Goal: Task Accomplishment & Management: Manage account settings

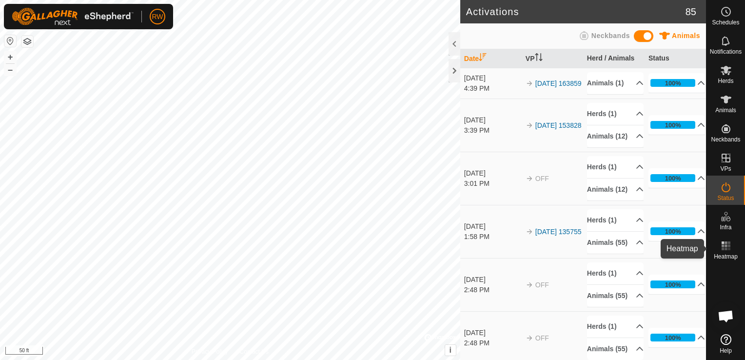
click at [728, 243] on icon at bounding box center [726, 246] width 12 height 12
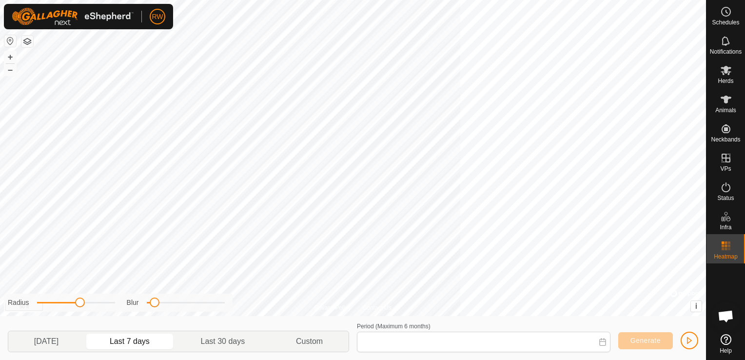
type input "[DATE] - [DATE]"
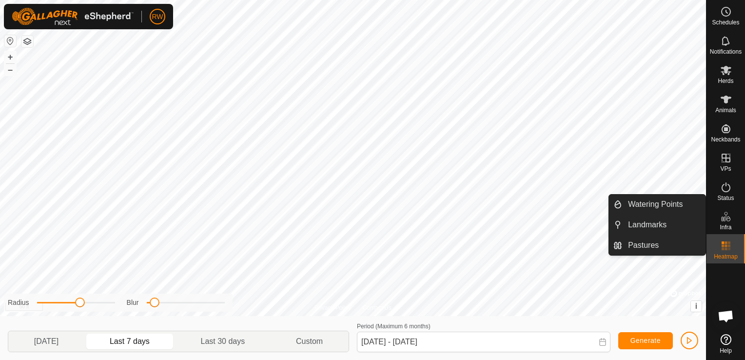
click at [726, 224] on span "Infra" at bounding box center [726, 227] width 12 height 6
click at [680, 209] on link "Watering Points" at bounding box center [663, 205] width 83 height 20
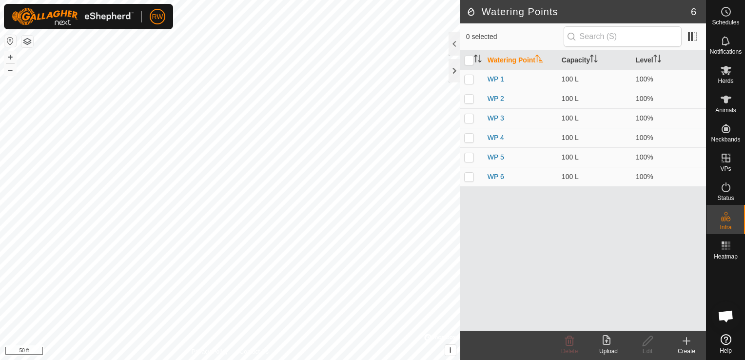
click at [684, 340] on icon at bounding box center [687, 341] width 12 height 12
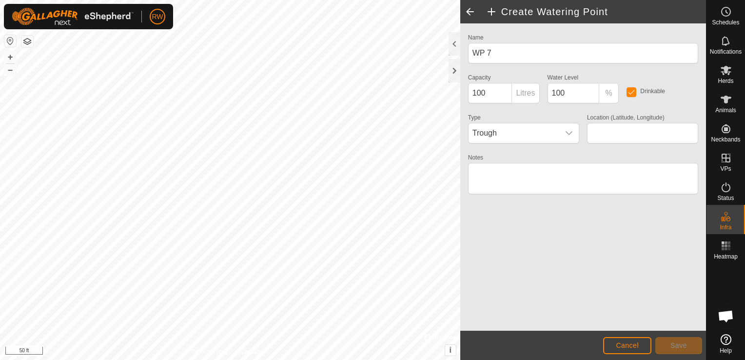
type input "32.059333, -98.401050"
click at [672, 343] on span "Save" at bounding box center [679, 345] width 17 height 8
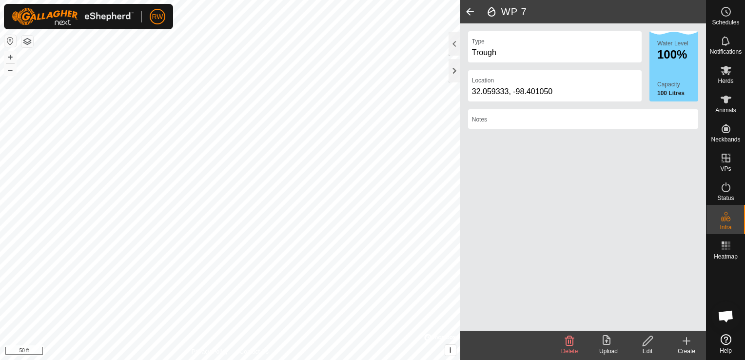
click at [687, 340] on icon at bounding box center [687, 341] width 0 height 7
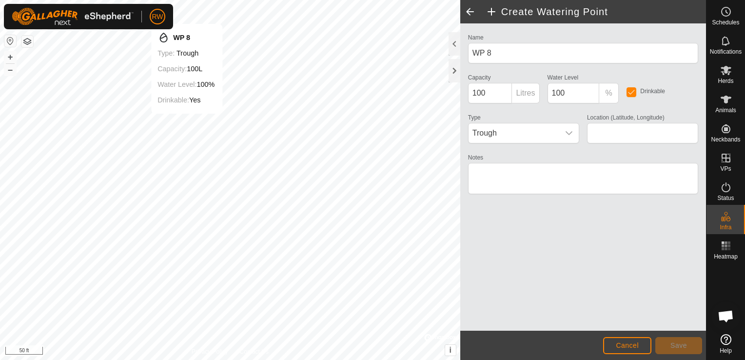
type input "32.059328, -98.401015"
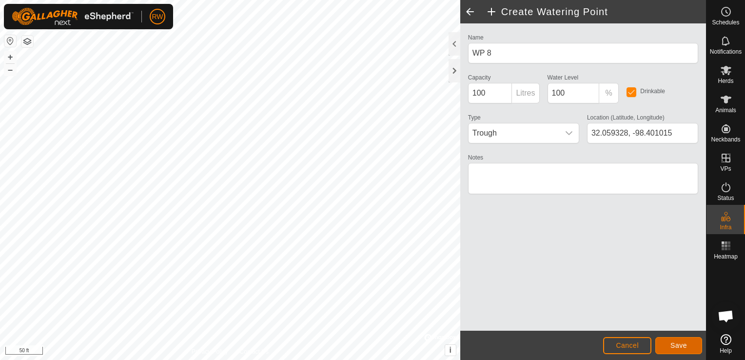
click at [666, 346] on button "Save" at bounding box center [679, 345] width 47 height 17
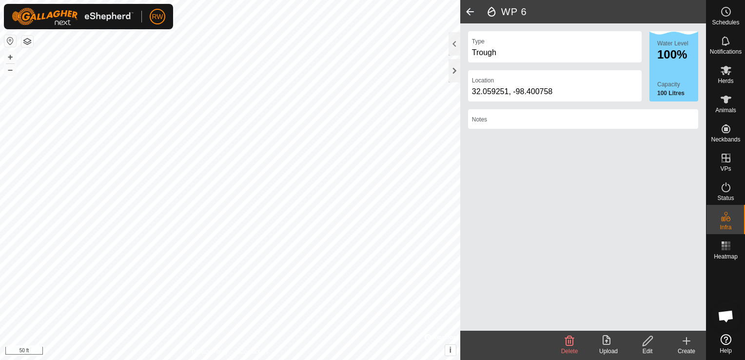
click at [569, 345] on icon at bounding box center [569, 341] width 9 height 10
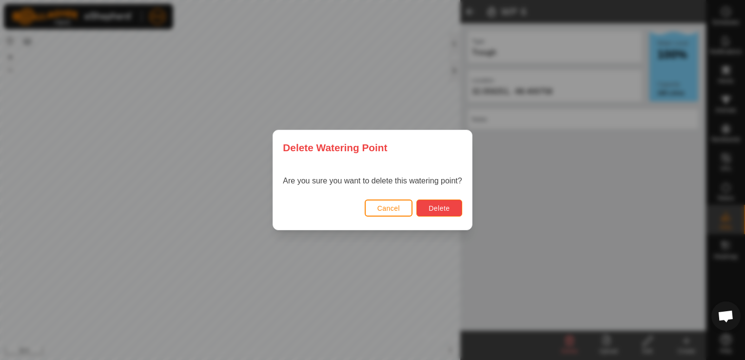
click at [449, 208] on span "Delete" at bounding box center [439, 208] width 21 height 8
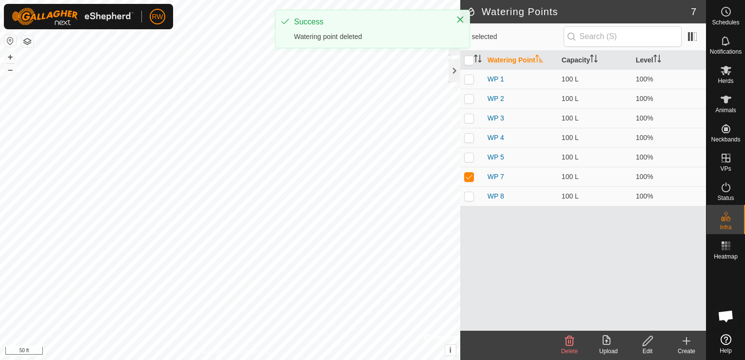
click at [569, 346] on icon at bounding box center [569, 341] width 9 height 10
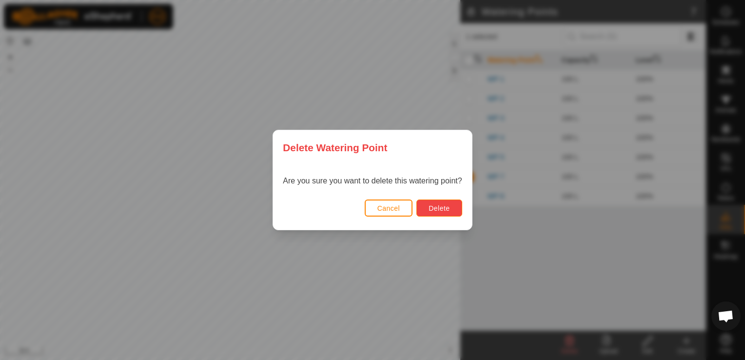
click at [435, 211] on span "Delete" at bounding box center [439, 208] width 21 height 8
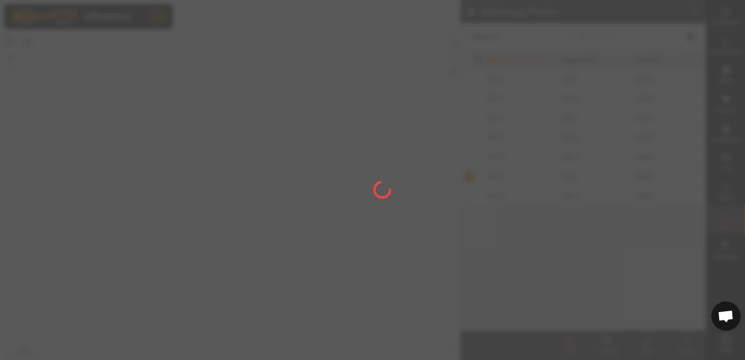
checkbox input "false"
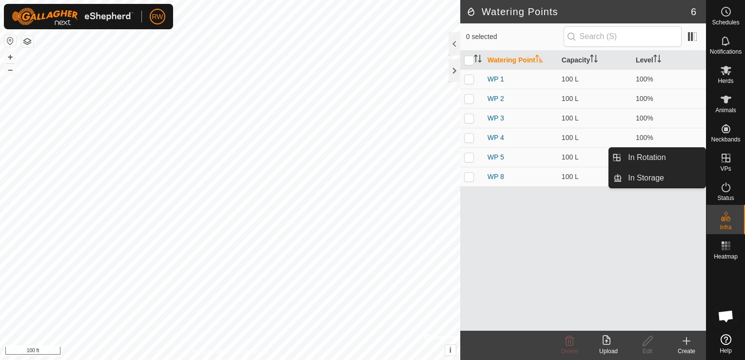
click at [723, 161] on icon at bounding box center [726, 158] width 9 height 9
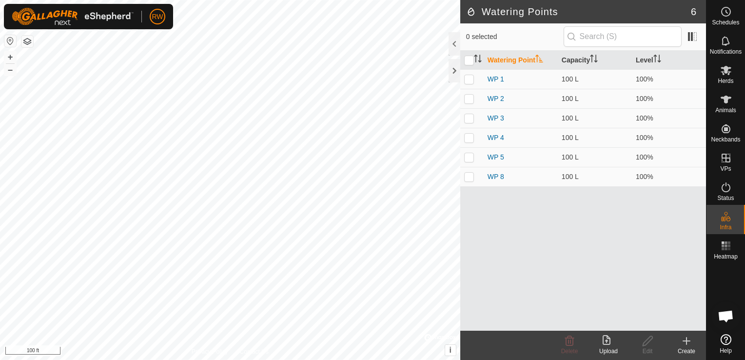
click at [683, 345] on icon at bounding box center [687, 341] width 12 height 12
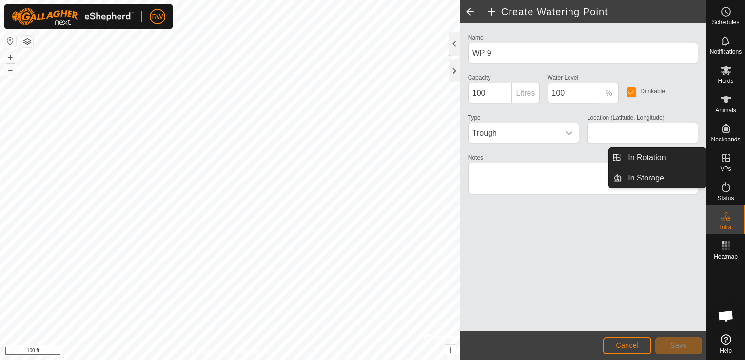
click at [728, 161] on icon at bounding box center [726, 158] width 9 height 9
click at [676, 161] on link "In Rotation" at bounding box center [663, 158] width 83 height 20
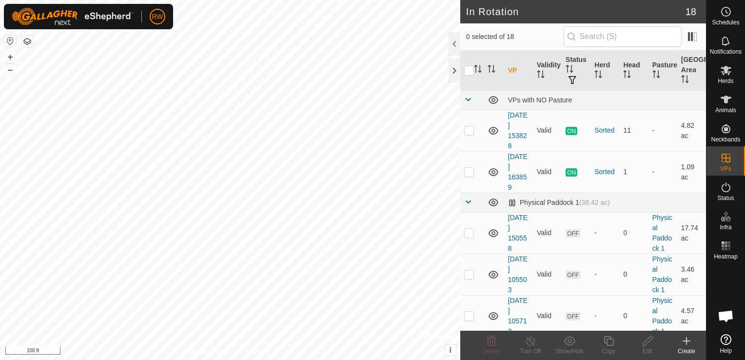
click at [688, 342] on icon at bounding box center [687, 341] width 12 height 12
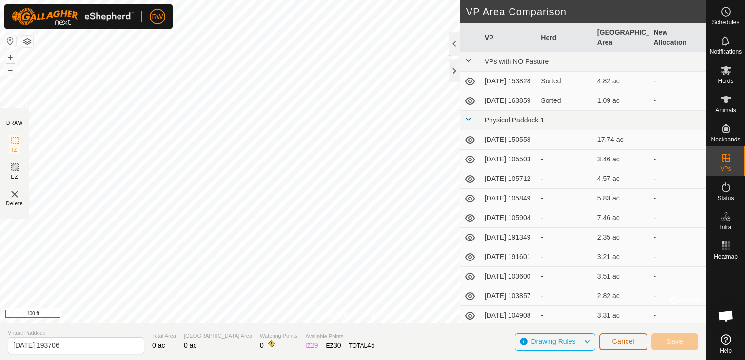
click at [613, 336] on button "Cancel" at bounding box center [623, 341] width 48 height 17
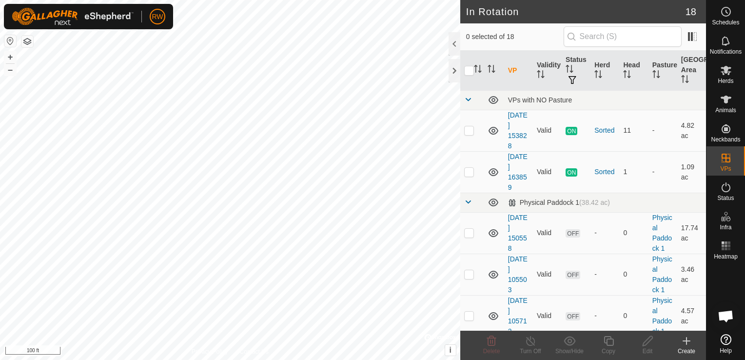
click at [685, 337] on icon at bounding box center [687, 341] width 12 height 12
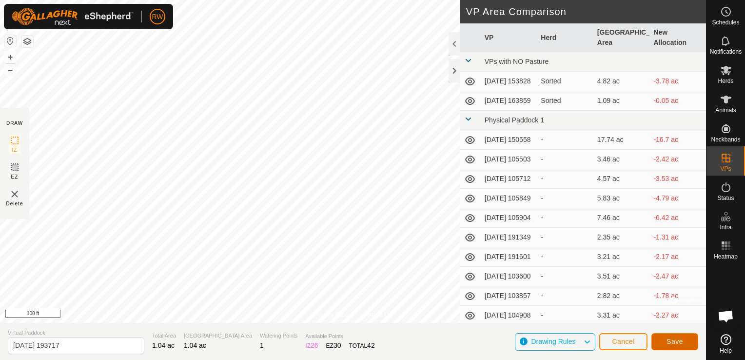
click at [679, 347] on button "Save" at bounding box center [675, 341] width 47 height 17
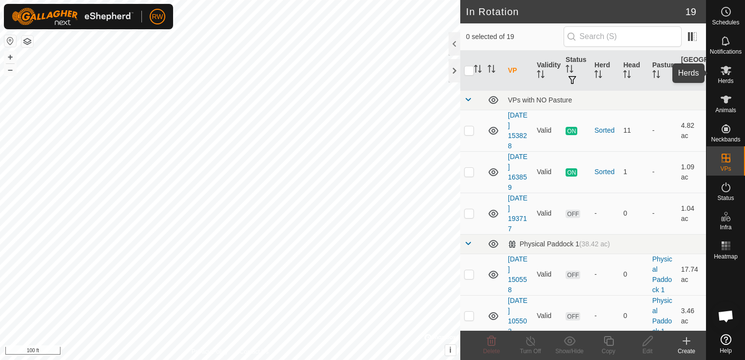
click at [724, 69] on icon at bounding box center [726, 70] width 11 height 9
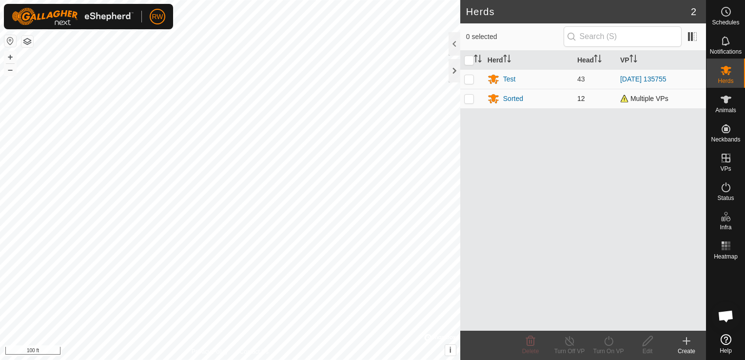
click at [467, 97] on p-checkbox at bounding box center [469, 99] width 10 height 8
checkbox input "true"
click at [605, 338] on icon at bounding box center [609, 341] width 12 height 12
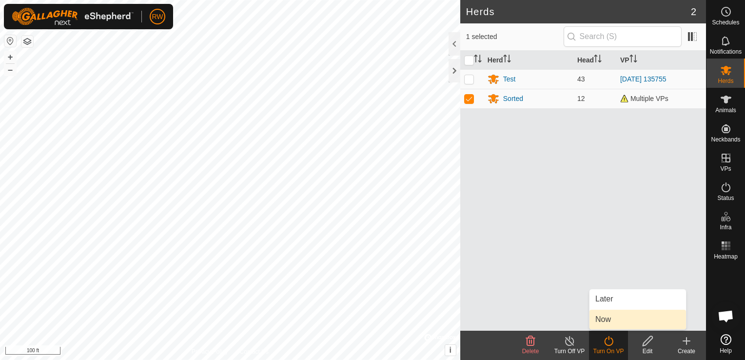
click at [606, 315] on link "Now" at bounding box center [638, 320] width 97 height 20
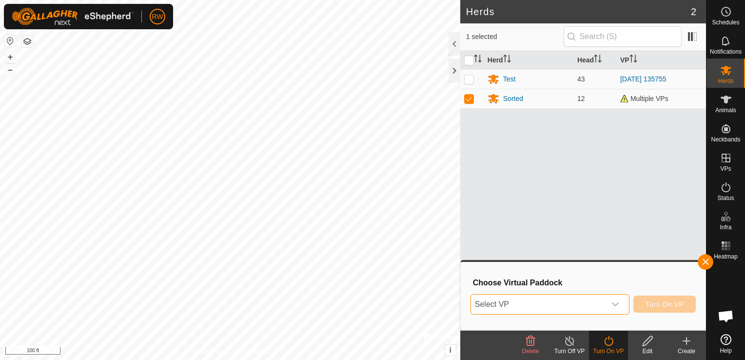
click at [600, 307] on span "Select VP" at bounding box center [538, 305] width 135 height 20
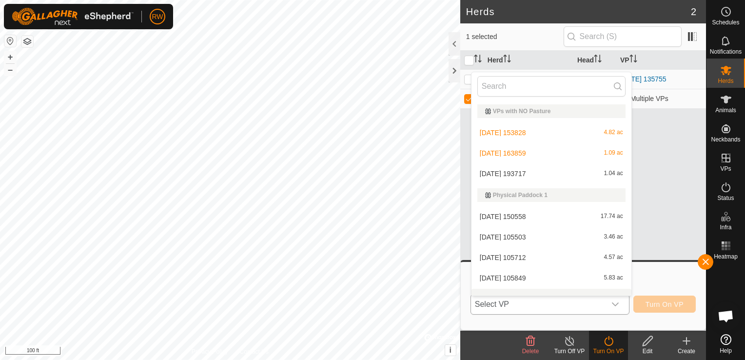
scroll to position [13, 0]
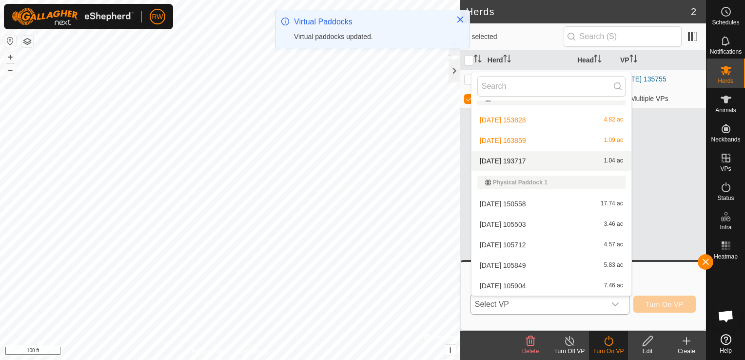
click at [534, 162] on li "[DATE] 193717 1.04 ac" at bounding box center [552, 161] width 160 height 20
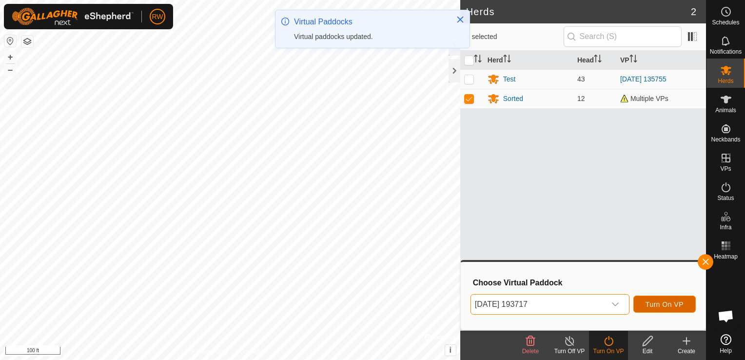
click at [685, 308] on button "Turn On VP" at bounding box center [665, 304] width 62 height 17
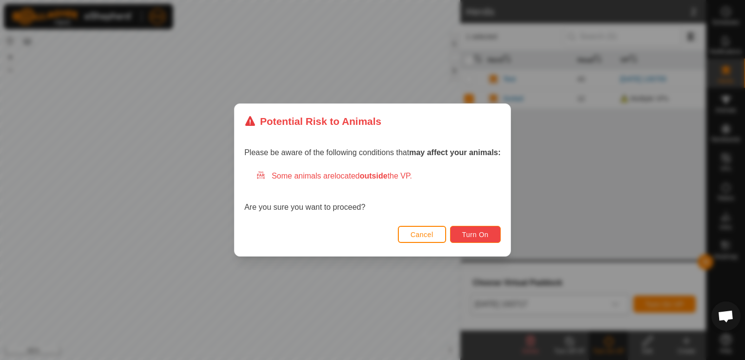
click at [473, 235] on span "Turn On" at bounding box center [475, 235] width 26 height 8
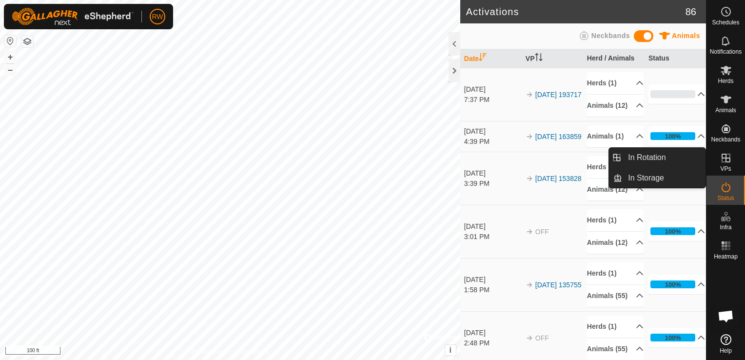
click at [717, 160] on es-virtualpaddocks-svg-icon at bounding box center [726, 158] width 18 height 16
click at [696, 158] on link "In Rotation" at bounding box center [663, 158] width 83 height 20
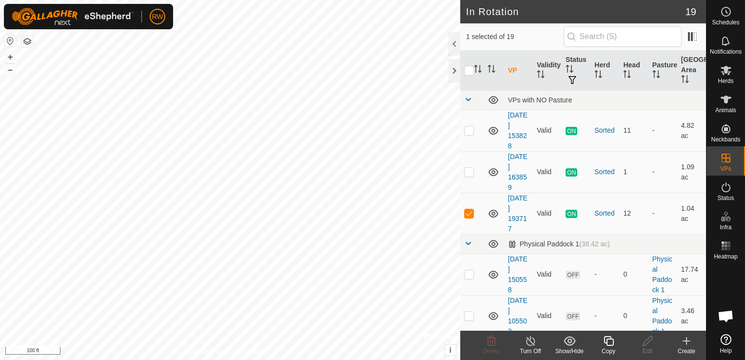
click at [612, 346] on icon at bounding box center [609, 341] width 10 height 10
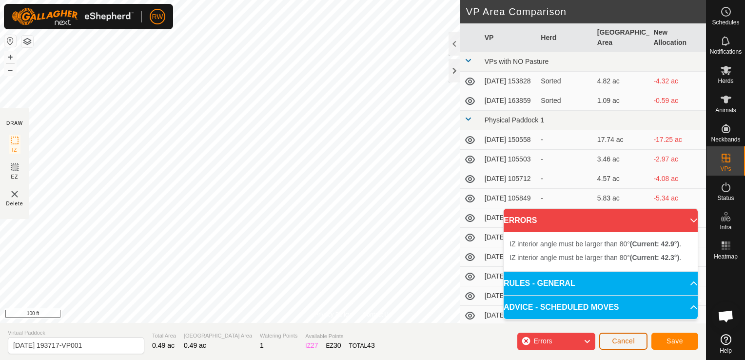
click at [603, 339] on button "Cancel" at bounding box center [623, 341] width 48 height 17
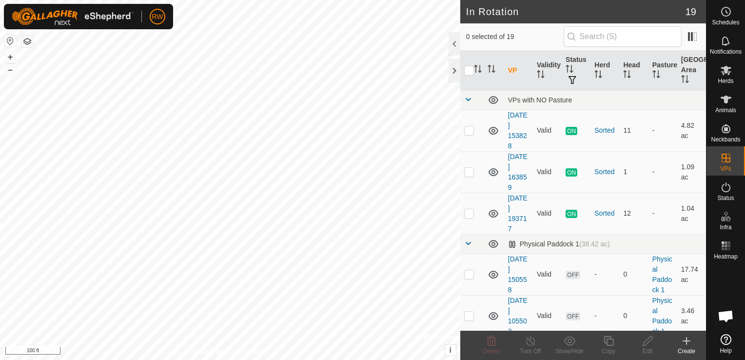
click at [688, 343] on icon at bounding box center [687, 341] width 12 height 12
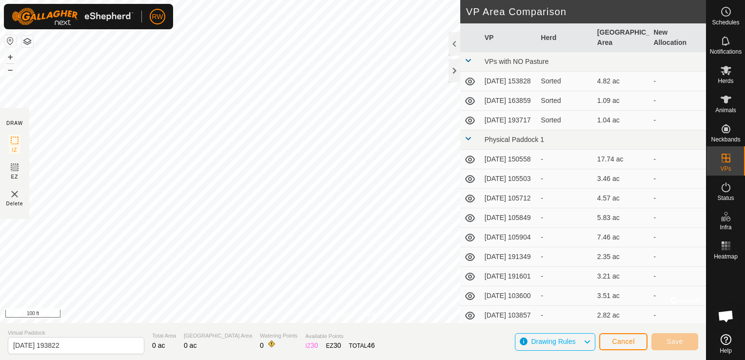
click at [619, 331] on div "Cancel Save" at bounding box center [648, 341] width 99 height 23
click at [618, 339] on span "Cancel" at bounding box center [623, 342] width 23 height 8
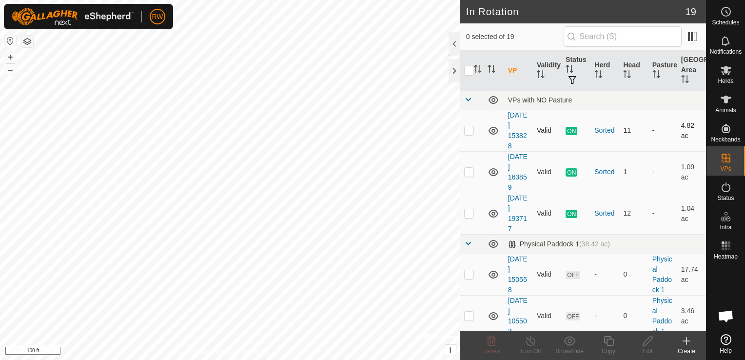
click at [470, 126] on p-checkbox at bounding box center [469, 130] width 10 height 8
checkbox input "false"
click at [464, 209] on p-checkbox at bounding box center [469, 213] width 10 height 8
checkbox input "true"
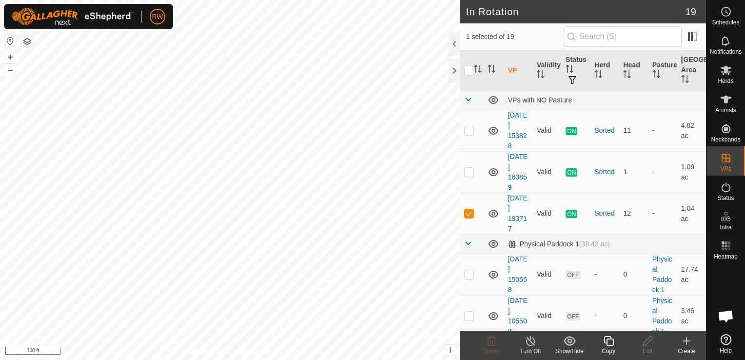
click at [614, 346] on icon at bounding box center [609, 341] width 12 height 12
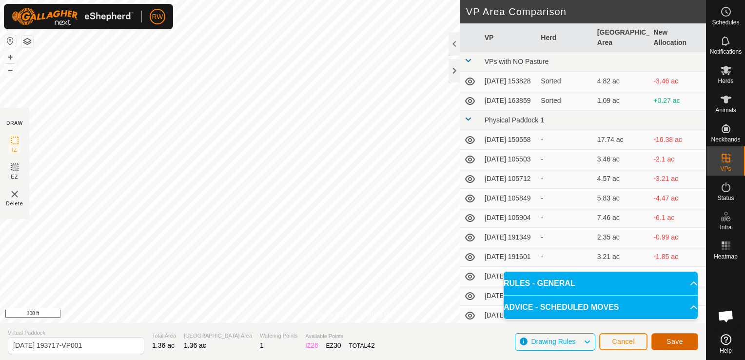
click at [665, 342] on button "Save" at bounding box center [675, 341] width 47 height 17
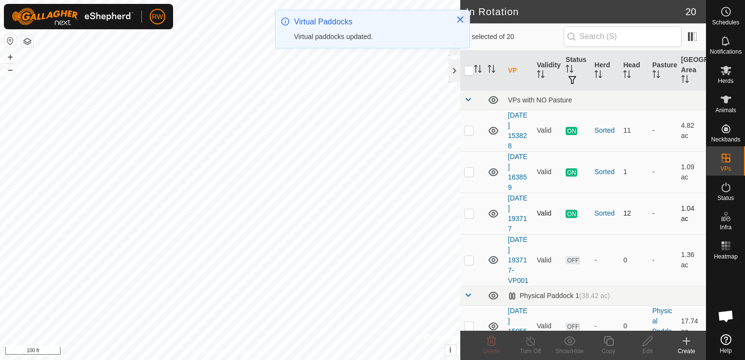
click at [466, 212] on p-checkbox at bounding box center [469, 213] width 10 height 8
click at [467, 212] on p-checkbox at bounding box center [469, 213] width 10 height 8
checkbox input "false"
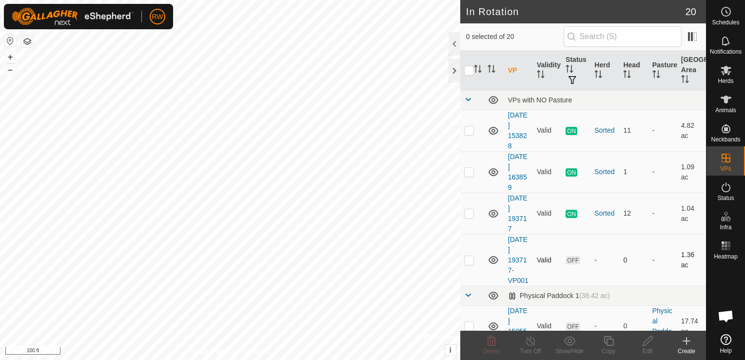
click at [473, 270] on td at bounding box center [471, 260] width 23 height 52
checkbox input "true"
click at [613, 339] on icon at bounding box center [609, 341] width 10 height 10
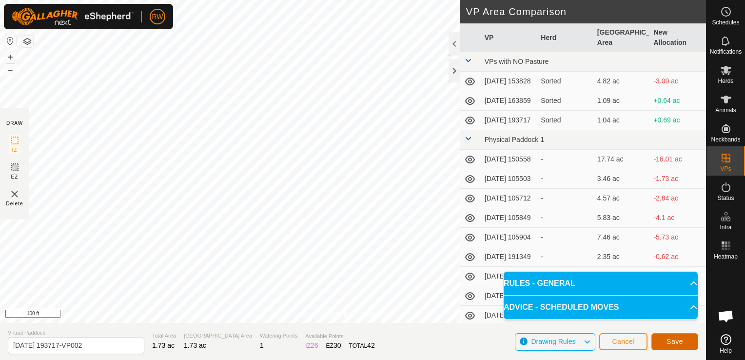
click at [678, 345] on span "Save" at bounding box center [675, 342] width 17 height 8
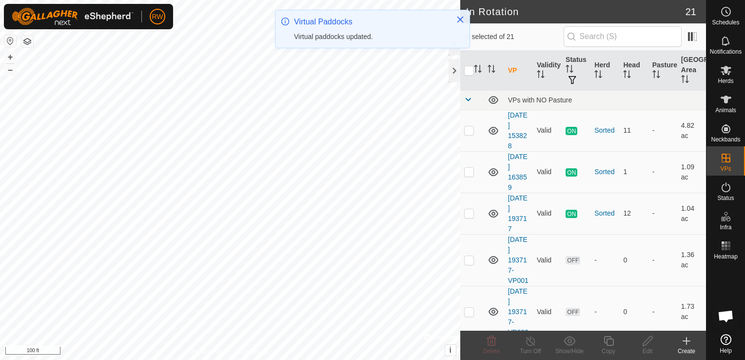
scroll to position [68, 0]
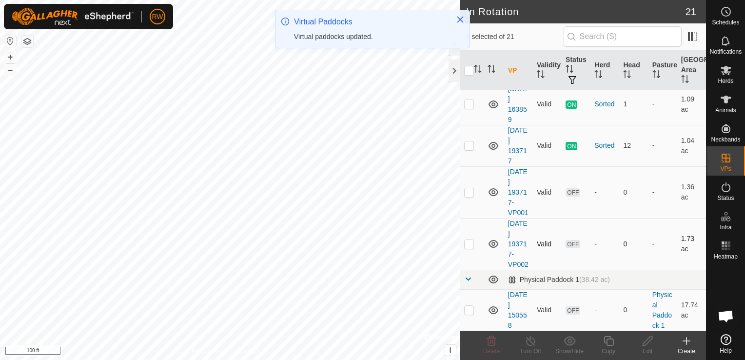
click at [468, 262] on td at bounding box center [471, 244] width 23 height 52
checkbox input "true"
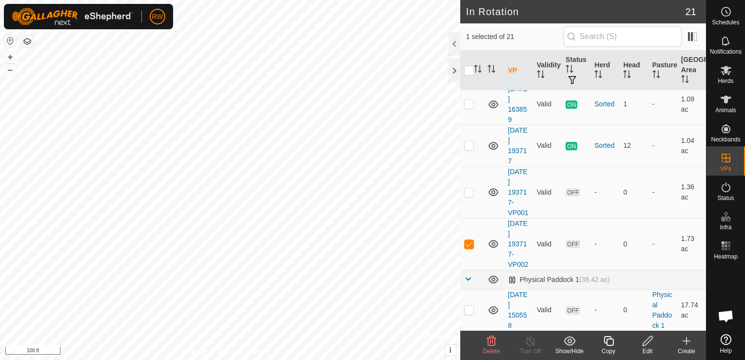
click at [684, 342] on icon at bounding box center [687, 341] width 12 height 12
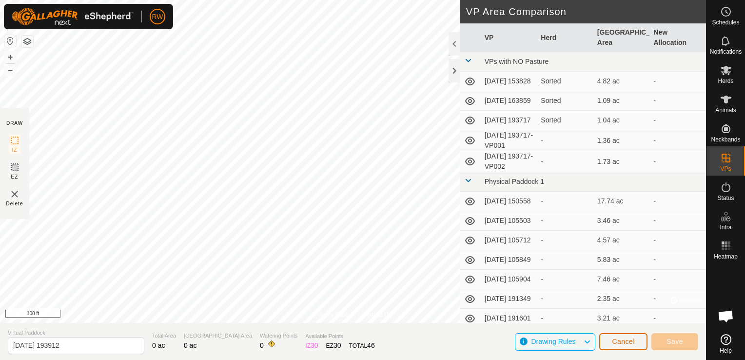
click at [630, 342] on span "Cancel" at bounding box center [623, 342] width 23 height 8
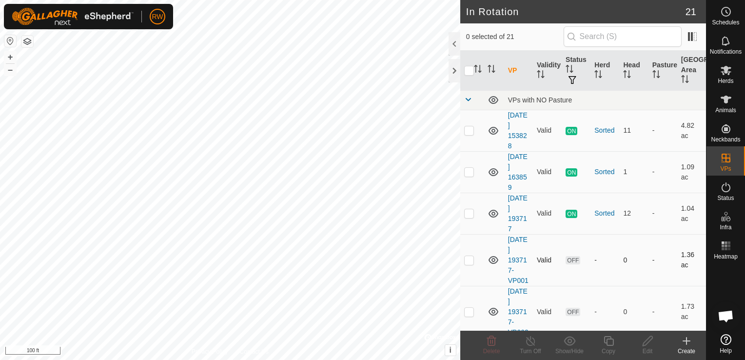
click at [470, 264] on p-checkbox at bounding box center [469, 260] width 10 height 8
click at [472, 264] on p-checkbox at bounding box center [469, 260] width 10 height 8
checkbox input "false"
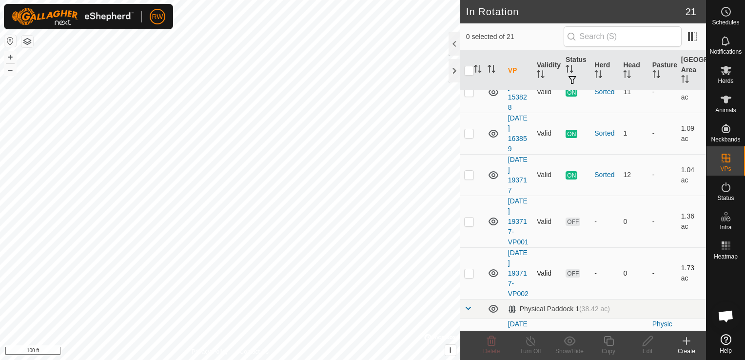
click at [471, 277] on p-checkbox at bounding box center [469, 273] width 10 height 8
checkbox input "true"
click at [603, 340] on icon at bounding box center [609, 341] width 12 height 12
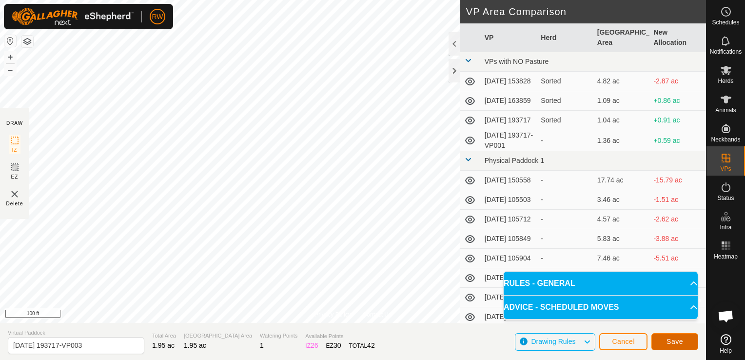
click at [668, 340] on span "Save" at bounding box center [675, 342] width 17 height 8
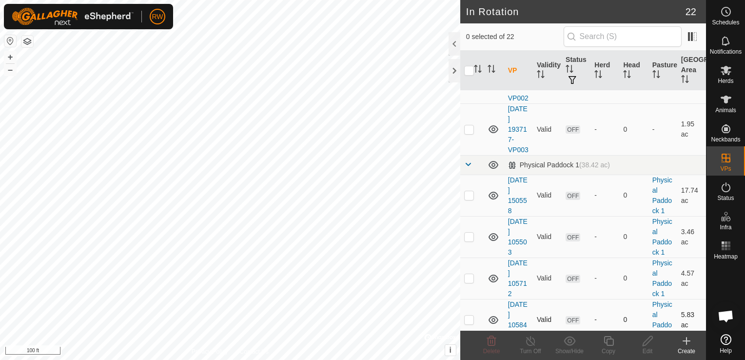
scroll to position [234, 0]
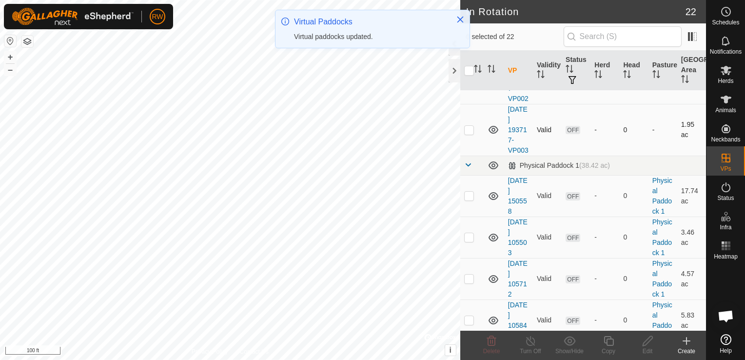
click at [471, 134] on p-checkbox at bounding box center [469, 130] width 10 height 8
checkbox input "true"
click at [603, 343] on icon at bounding box center [609, 341] width 12 height 12
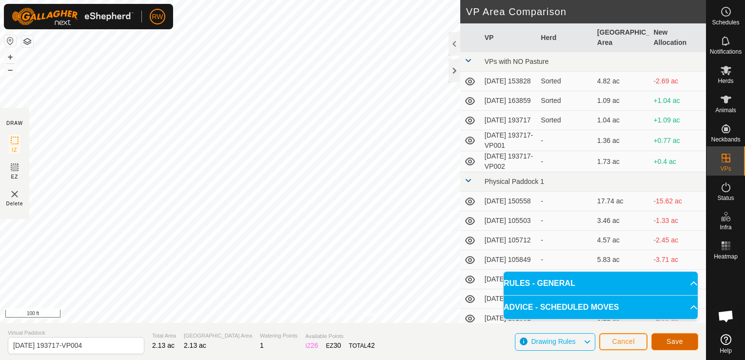
click at [662, 343] on button "Save" at bounding box center [675, 341] width 47 height 17
